Goal: Transaction & Acquisition: Download file/media

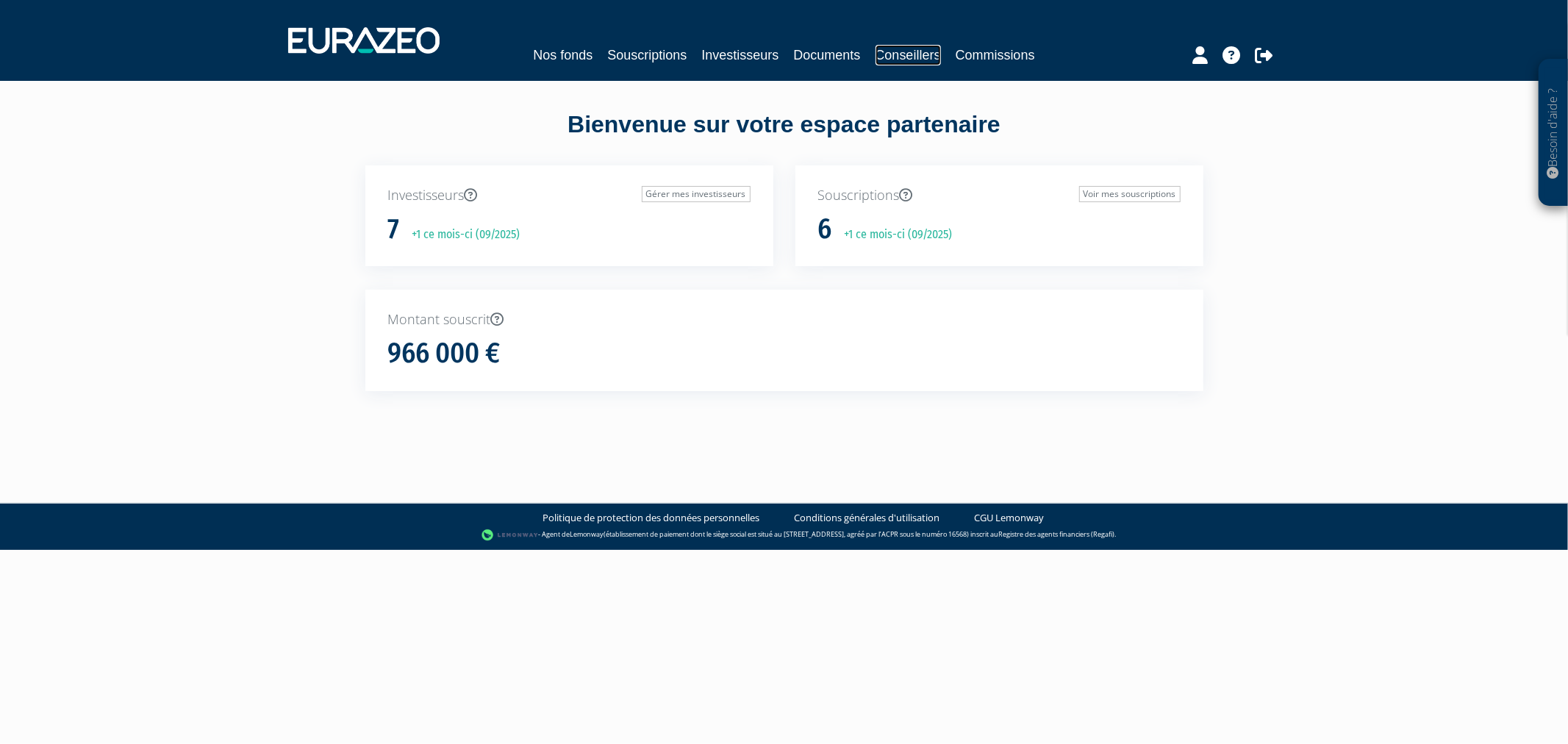
click at [935, 60] on link "Conseillers" at bounding box center [908, 55] width 65 height 21
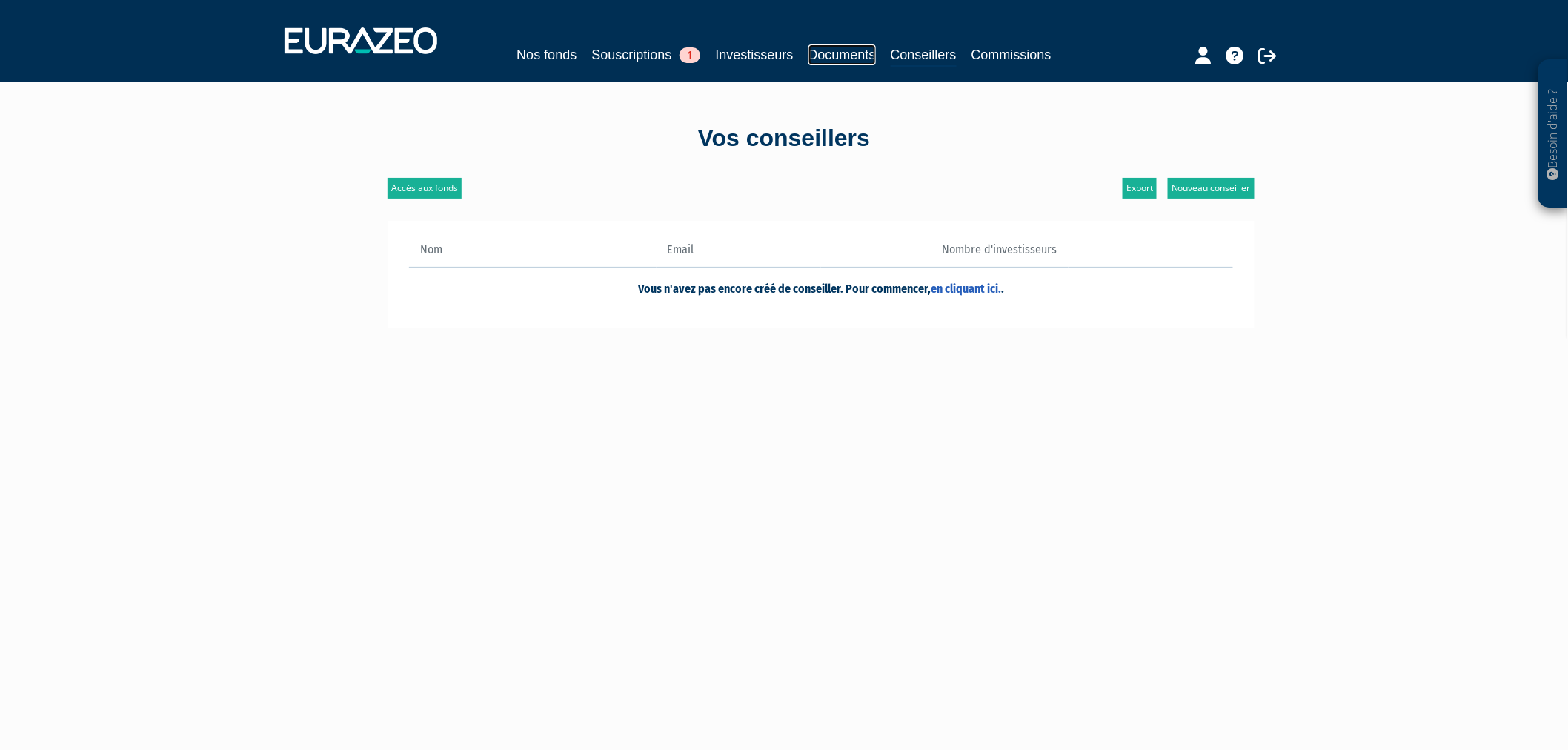
click at [848, 45] on link "Documents" at bounding box center [843, 55] width 68 height 21
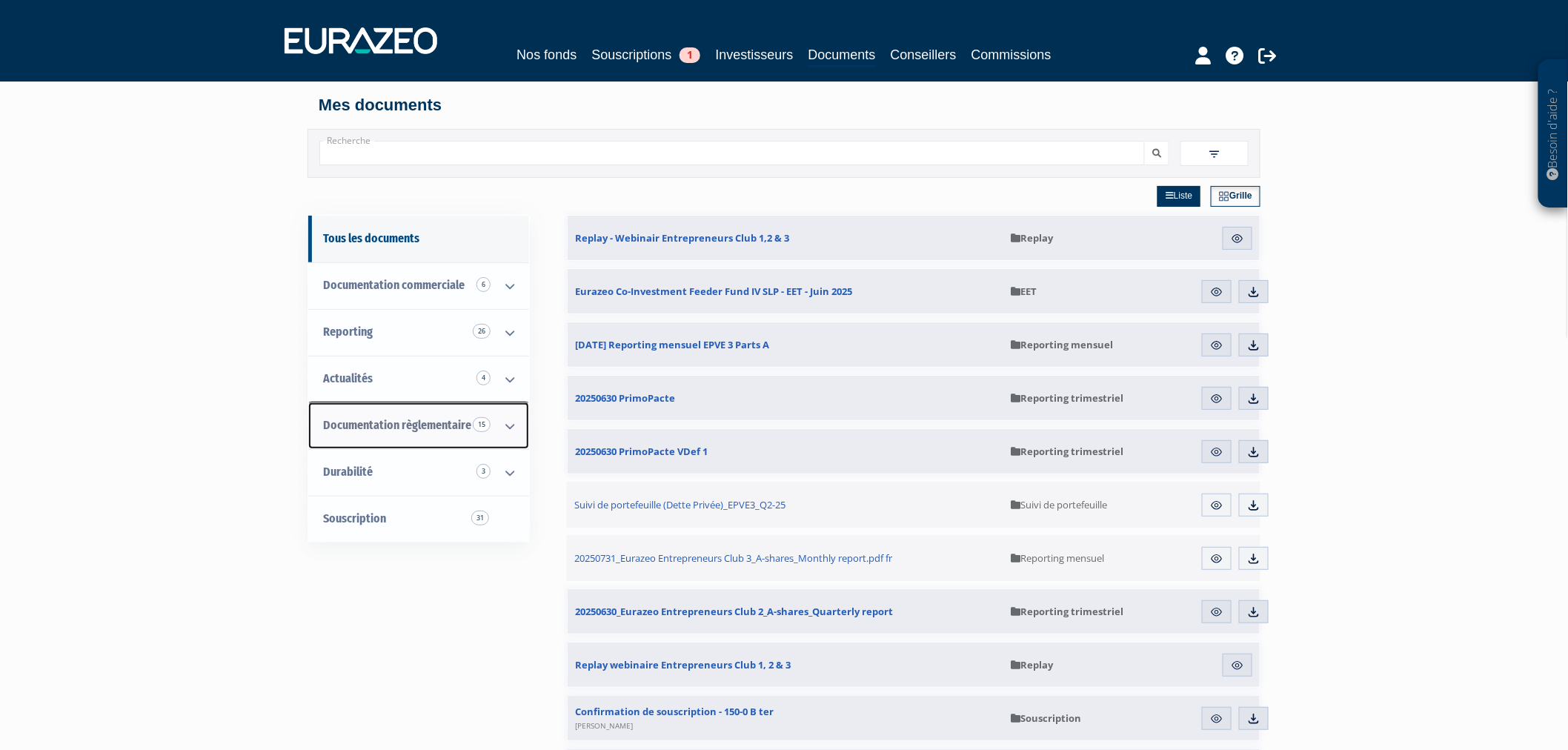
click at [504, 430] on icon at bounding box center [510, 426] width 39 height 46
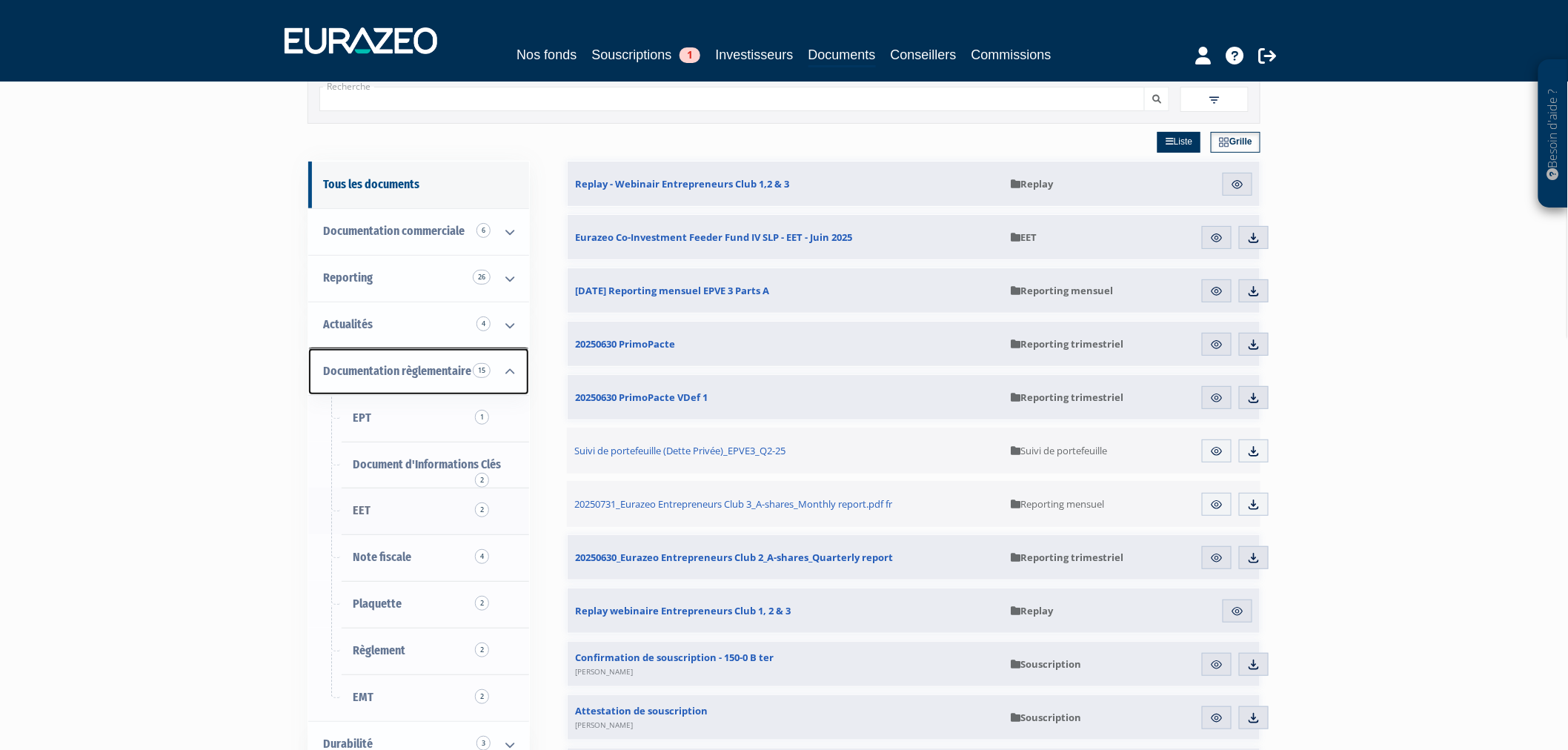
scroll to position [82, 0]
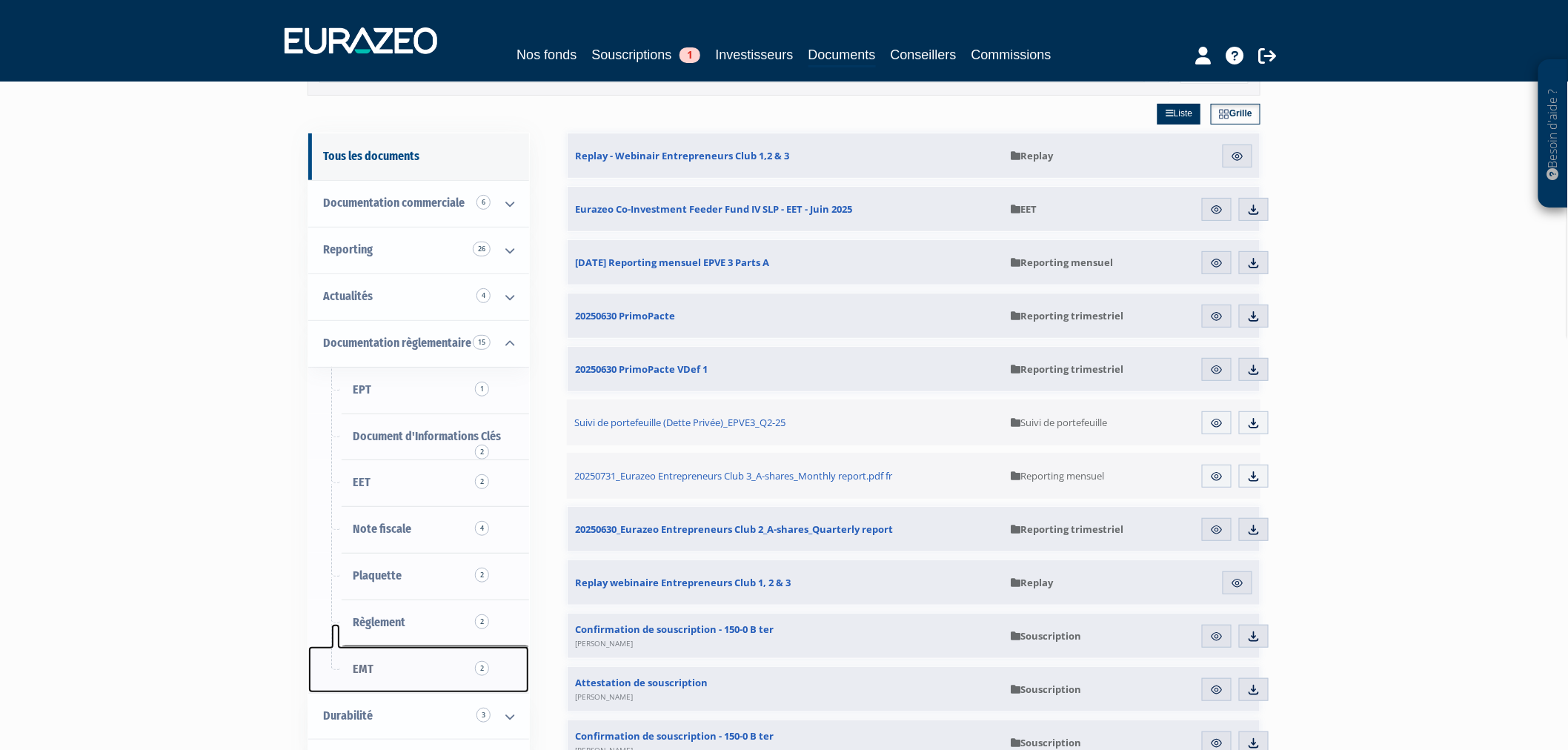
click at [376, 670] on link "EMT 2" at bounding box center [418, 670] width 221 height 47
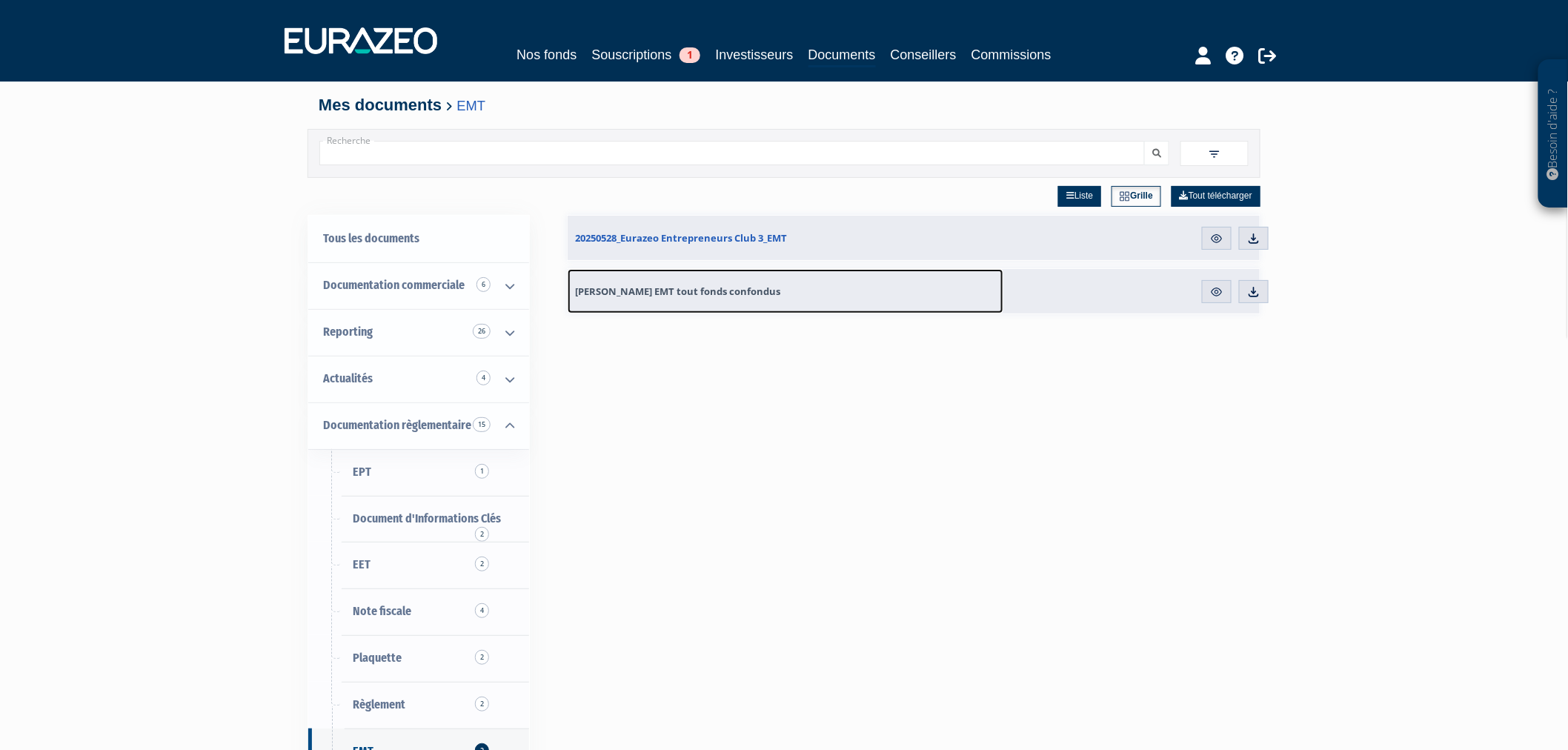
click at [693, 293] on span "[PERSON_NAME] EMT tout fonds confondus" at bounding box center [677, 292] width 205 height 14
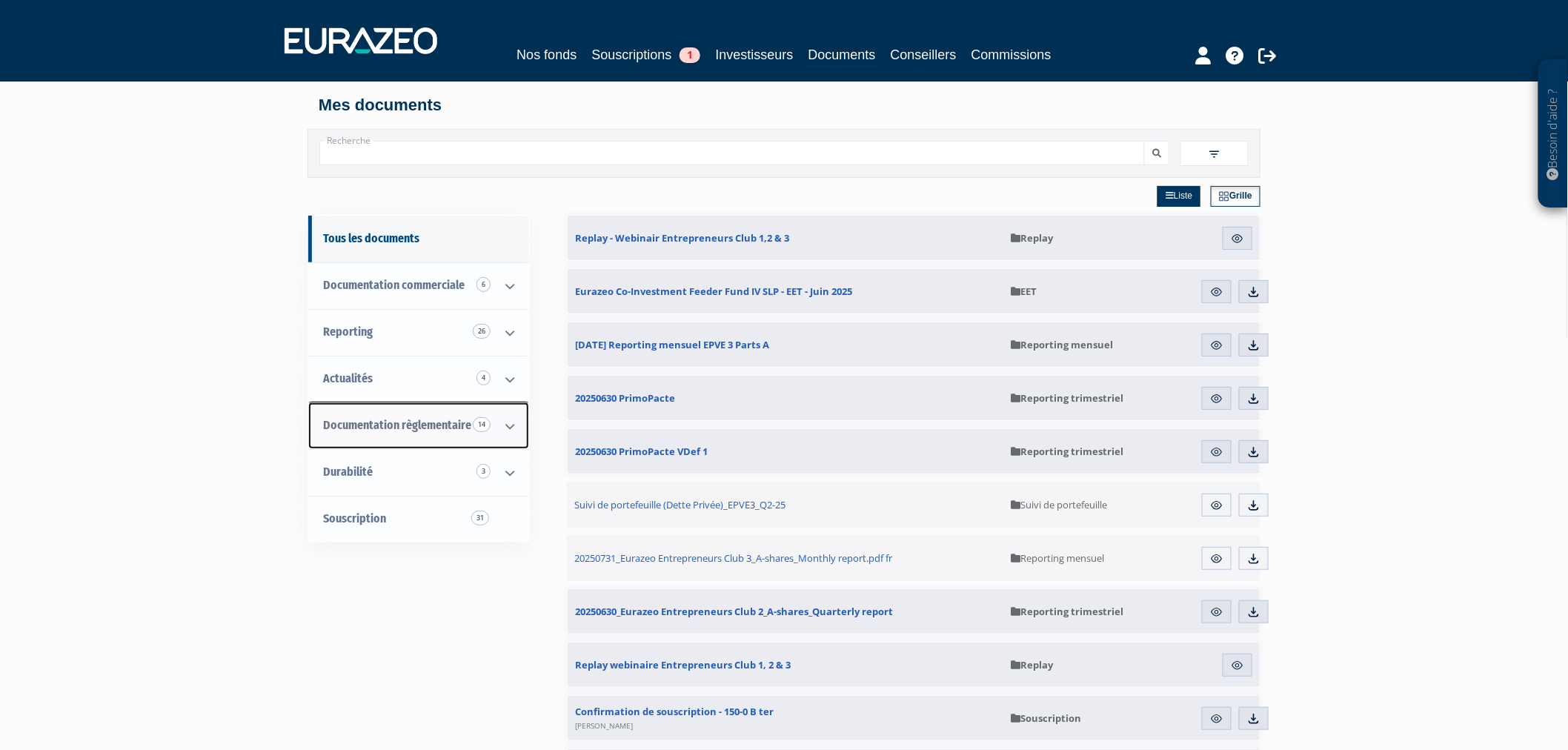
click at [507, 427] on icon at bounding box center [510, 426] width 39 height 46
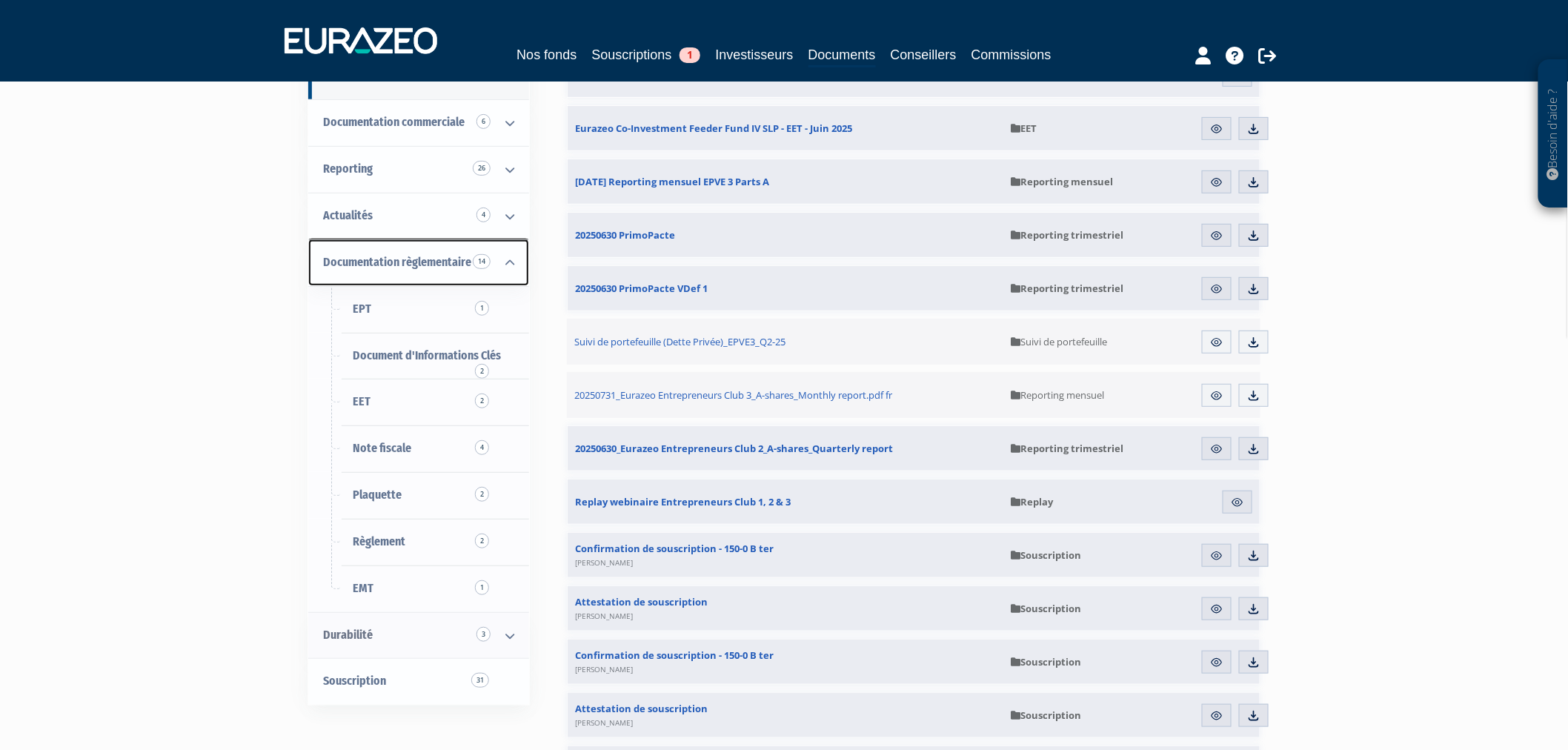
scroll to position [165, 0]
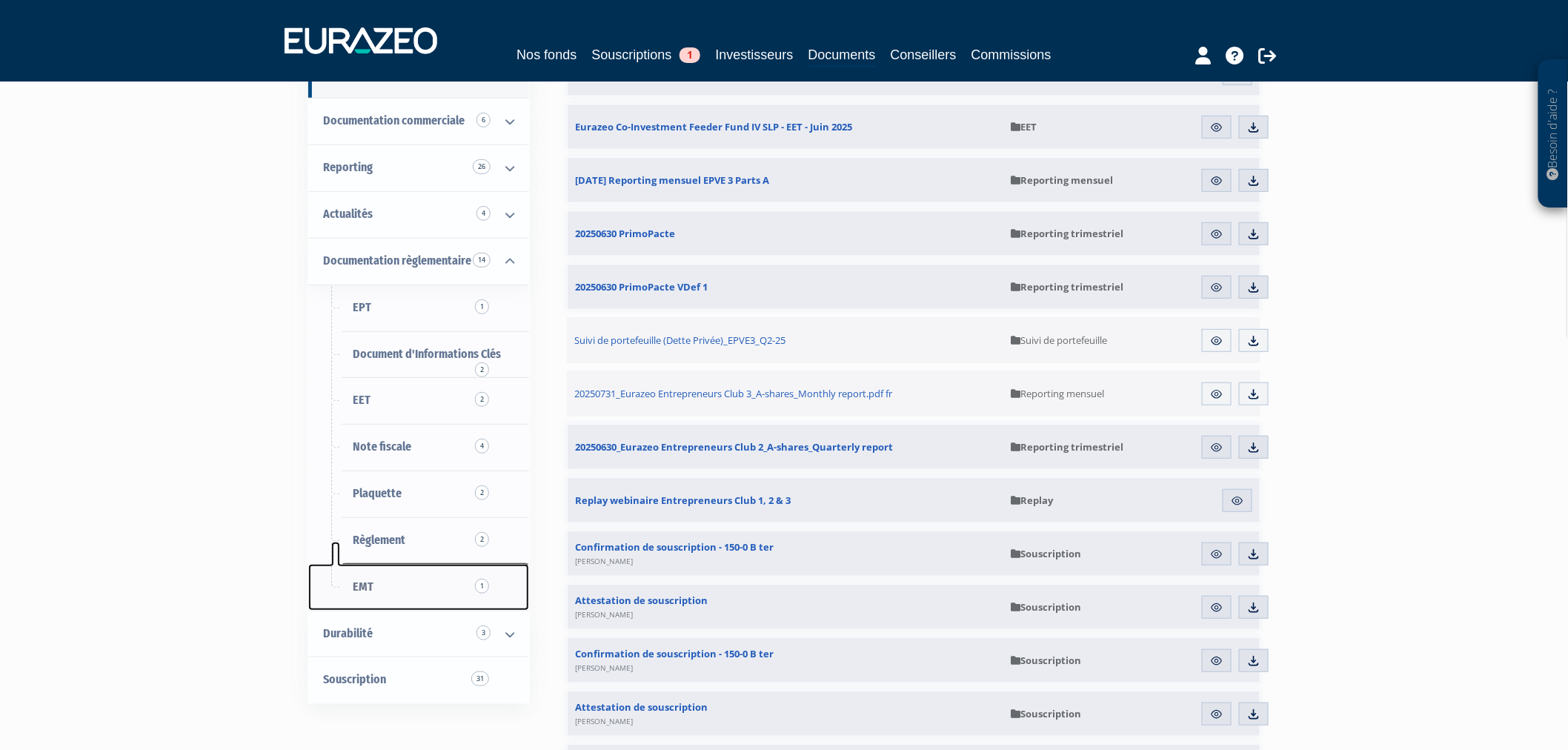
click at [378, 589] on link "EMT 1" at bounding box center [418, 587] width 221 height 47
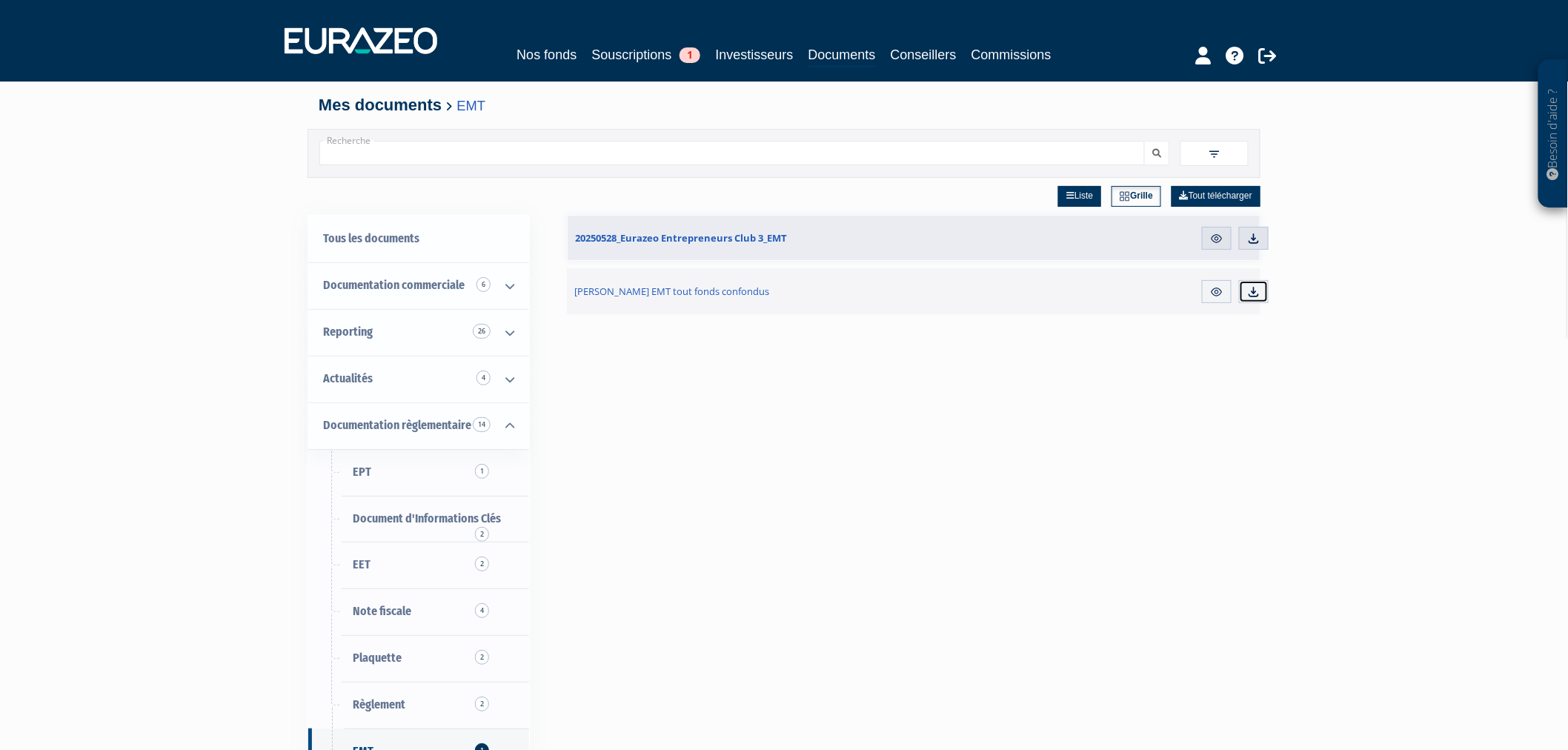
click at [1262, 285] on link "Télécharger" at bounding box center [1254, 292] width 30 height 24
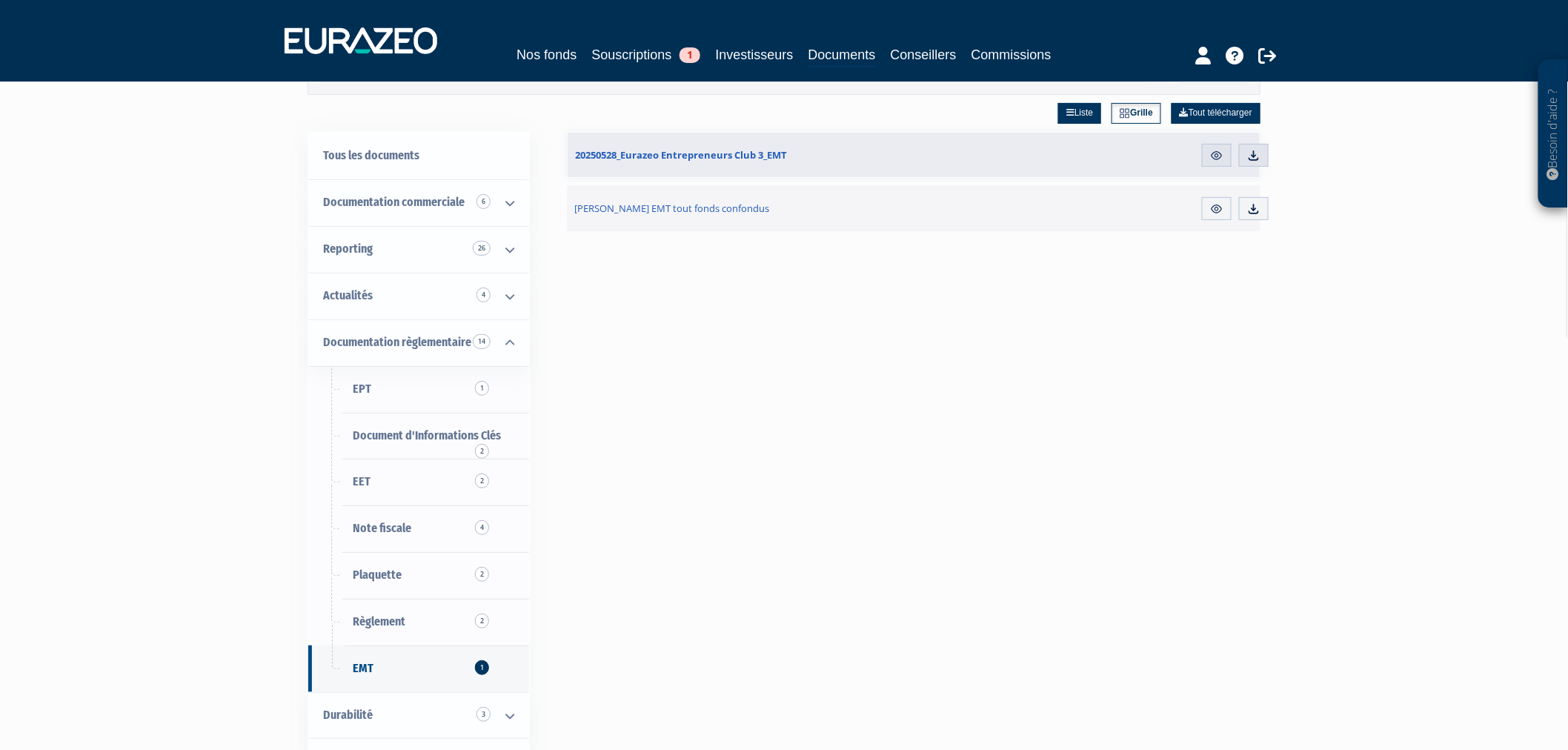
scroll to position [82, 0]
